Goal: Task Accomplishment & Management: Use online tool/utility

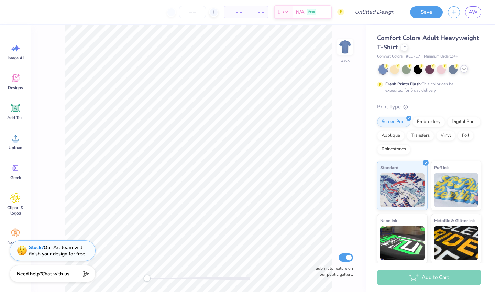
click at [466, 66] on icon at bounding box center [464, 69] width 6 height 6
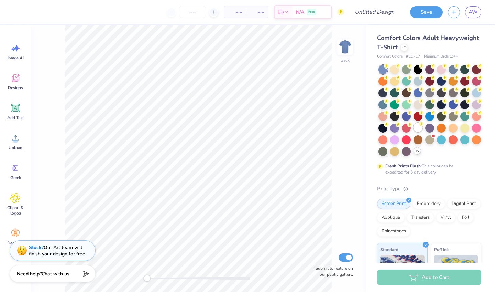
click at [422, 126] on div at bounding box center [418, 127] width 9 height 9
click at [19, 63] on div "Image AI" at bounding box center [15, 52] width 25 height 26
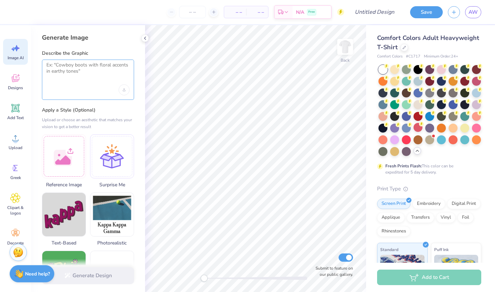
click at [90, 78] on textarea at bounding box center [87, 70] width 83 height 17
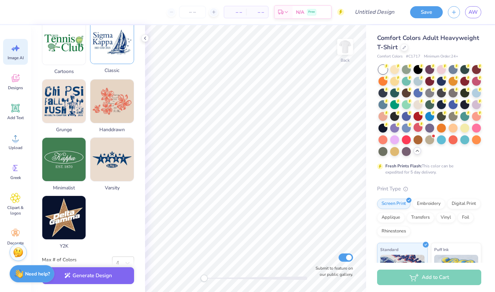
scroll to position [292, 0]
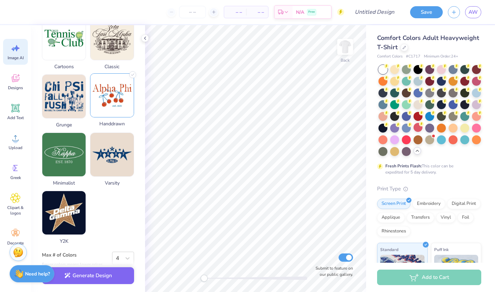
click at [121, 96] on img at bounding box center [111, 95] width 43 height 43
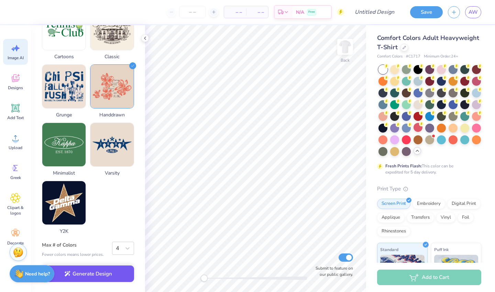
scroll to position [306, 0]
click at [130, 255] on div "Max # of Colors Fewer colors means lower prices. 4" at bounding box center [88, 249] width 92 height 16
click at [130, 250] on icon at bounding box center [127, 247] width 7 height 7
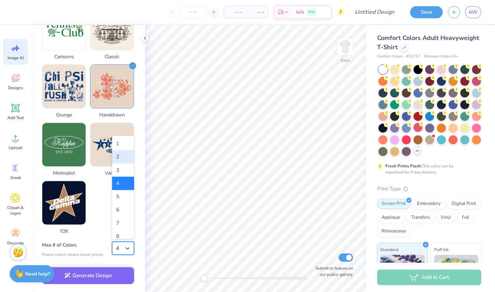
click at [126, 157] on div "2" at bounding box center [123, 156] width 22 height 13
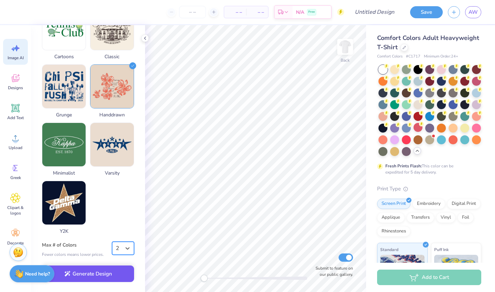
click at [109, 272] on button "Generate Design" at bounding box center [88, 273] width 92 height 17
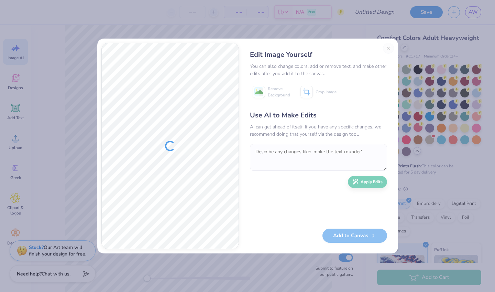
click at [388, 46] on div "Edit Image Yourself You can also change colors, add or remove text, and make ot…" at bounding box center [318, 146] width 151 height 206
click at [387, 48] on div "Edit Image Yourself You can also change colors, add or remove text, and make ot…" at bounding box center [318, 146] width 151 height 206
click at [392, 48] on div "Edit Image Yourself You can also change colors, add or remove text, and make ot…" at bounding box center [318, 146] width 151 height 206
click at [394, 44] on div "Edit Image Yourself You can also change colors, add or remove text, and make ot…" at bounding box center [318, 146] width 151 height 206
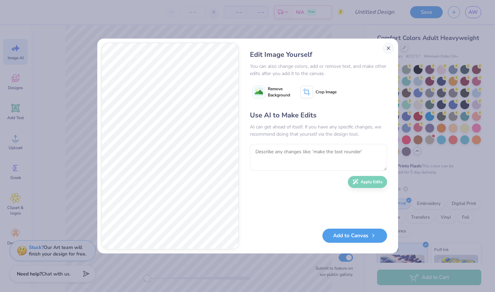
click at [390, 50] on button "Close" at bounding box center [388, 48] width 11 height 11
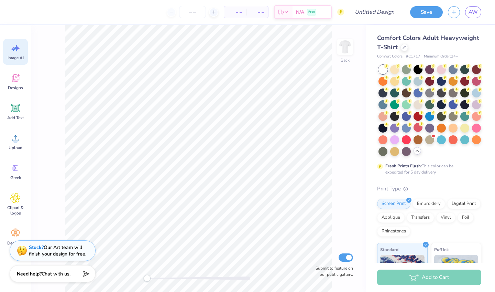
click at [19, 58] on span "Image AI" at bounding box center [16, 58] width 16 height 6
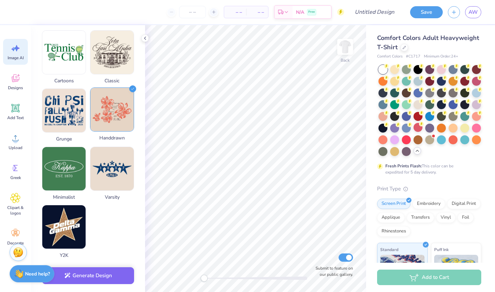
scroll to position [279, 0]
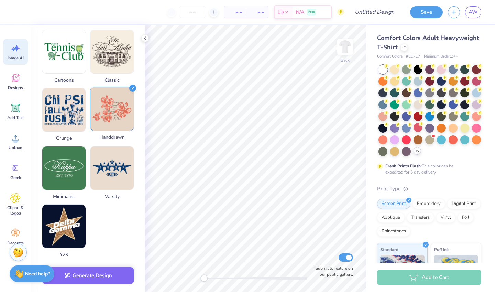
click at [131, 91] on icon at bounding box center [132, 88] width 7 height 7
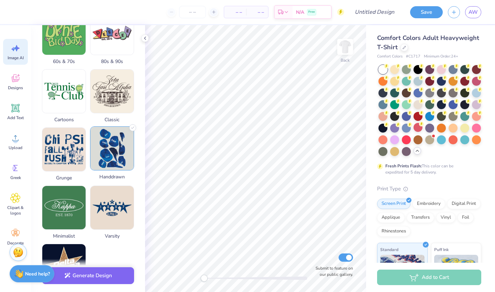
scroll to position [240, 0]
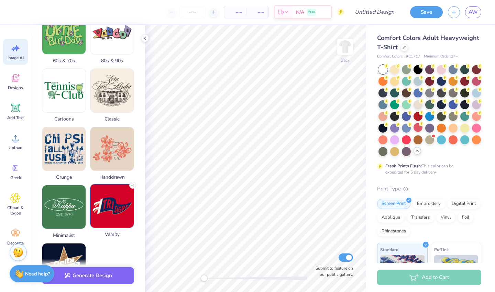
click at [129, 209] on img at bounding box center [111, 205] width 43 height 43
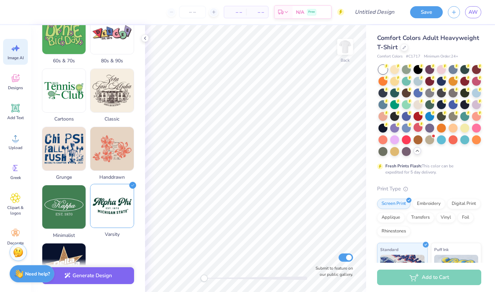
click at [128, 189] on img at bounding box center [111, 205] width 43 height 43
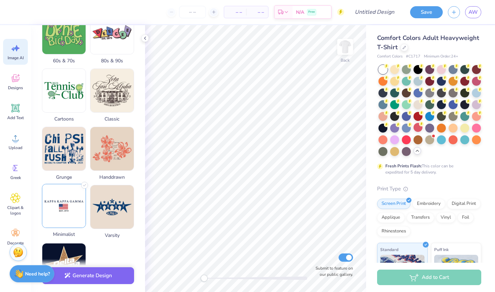
click at [77, 203] on img at bounding box center [63, 205] width 43 height 43
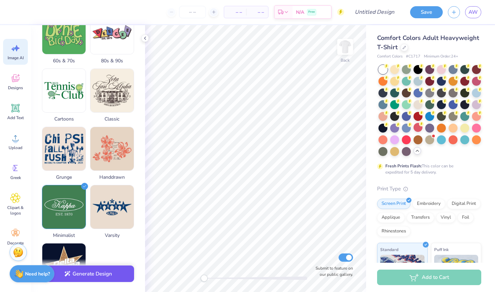
click at [79, 282] on div "Generate Design" at bounding box center [88, 275] width 114 height 33
click at [81, 275] on button "Generate Design" at bounding box center [88, 273] width 92 height 17
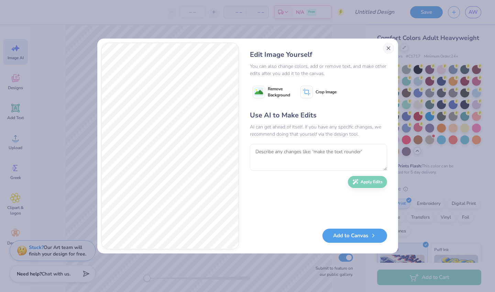
click at [387, 48] on button "Close" at bounding box center [388, 48] width 11 height 11
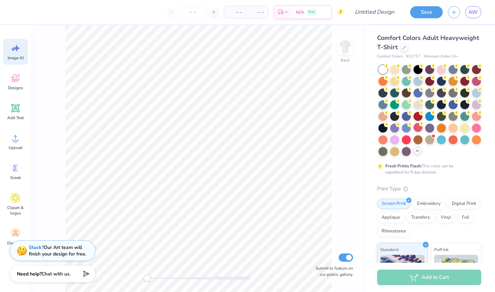
click at [18, 62] on div "Image AI" at bounding box center [15, 52] width 25 height 26
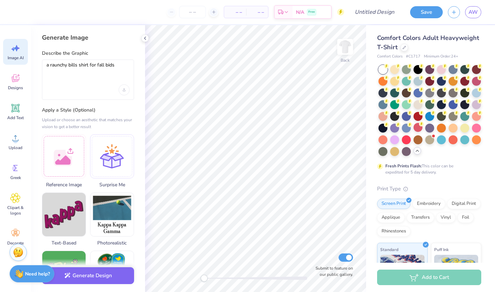
scroll to position [0, 0]
click at [57, 64] on textarea "a raunchy bills shirt for fall bids" at bounding box center [87, 70] width 83 height 17
type textarea "a ratchet bills shirt for fall bids"
click at [99, 266] on div "Generate Design" at bounding box center [88, 275] width 114 height 33
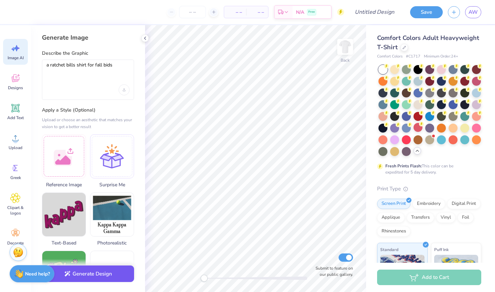
click at [98, 269] on button "Generate Design" at bounding box center [88, 273] width 92 height 17
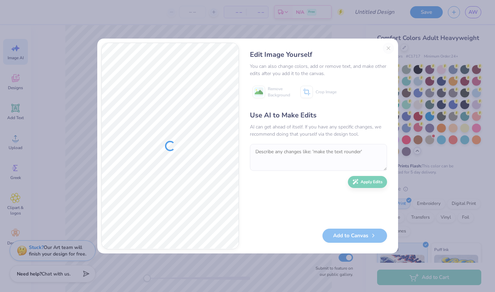
click at [389, 48] on div "Edit Image Yourself You can also change colors, add or remove text, and make ot…" at bounding box center [318, 146] width 151 height 206
click at [387, 49] on div "Edit Image Yourself You can also change colors, add or remove text, and make ot…" at bounding box center [318, 146] width 151 height 206
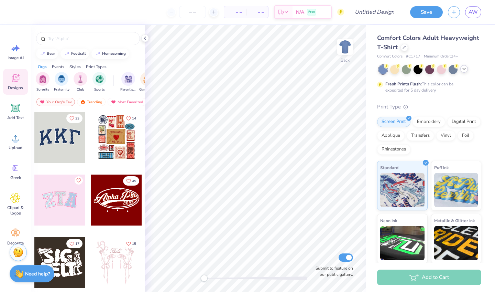
click at [464, 70] on icon at bounding box center [464, 69] width 6 height 6
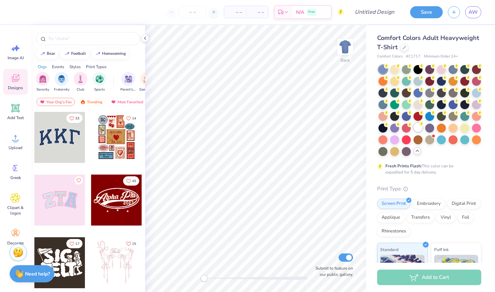
click at [420, 122] on circle at bounding box center [421, 123] width 5 height 5
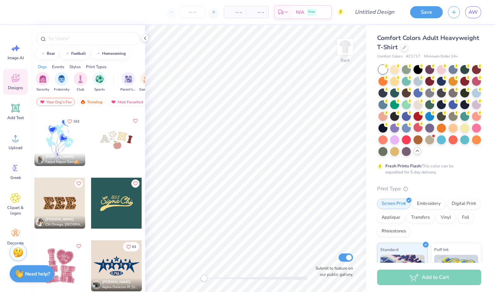
scroll to position [1500, 0]
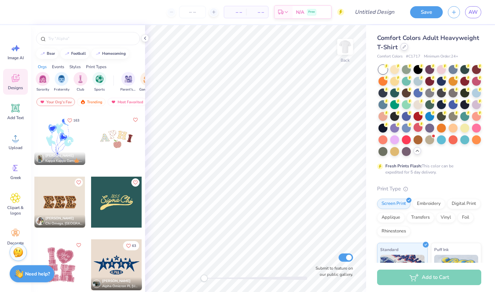
click at [404, 47] on icon at bounding box center [404, 46] width 3 height 3
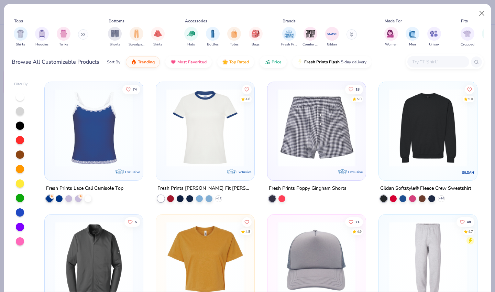
scroll to position [2643, 0]
click at [429, 60] on input "text" at bounding box center [438, 62] width 53 height 8
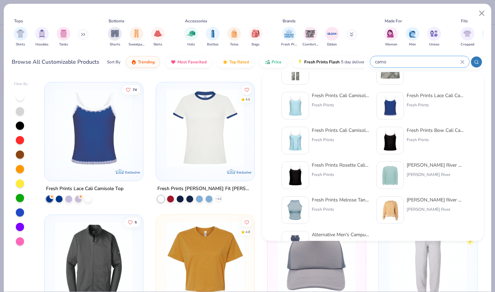
scroll to position [0, 0]
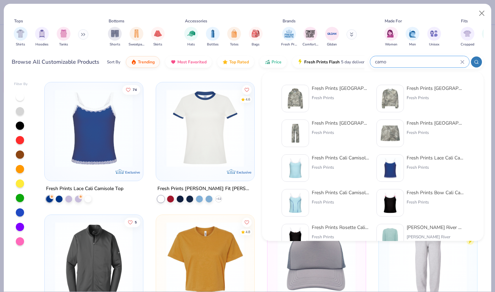
type input "camo"
click at [264, 73] on div "Tops Shirts Hoodies Tanks Bottoms Shorts Sweatpants Skirts Accessories Hats Bot…" at bounding box center [248, 39] width 488 height 70
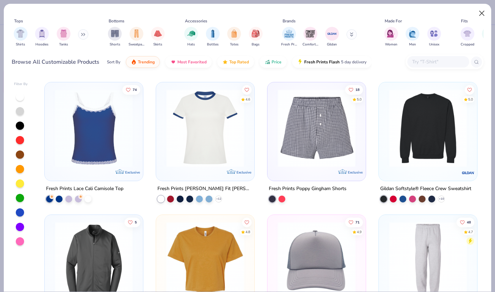
click at [481, 12] on button "Close" at bounding box center [481, 13] width 13 height 13
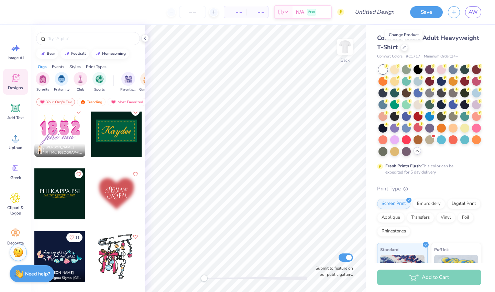
scroll to position [7766, 0]
